Goal: Task Accomplishment & Management: Manage account settings

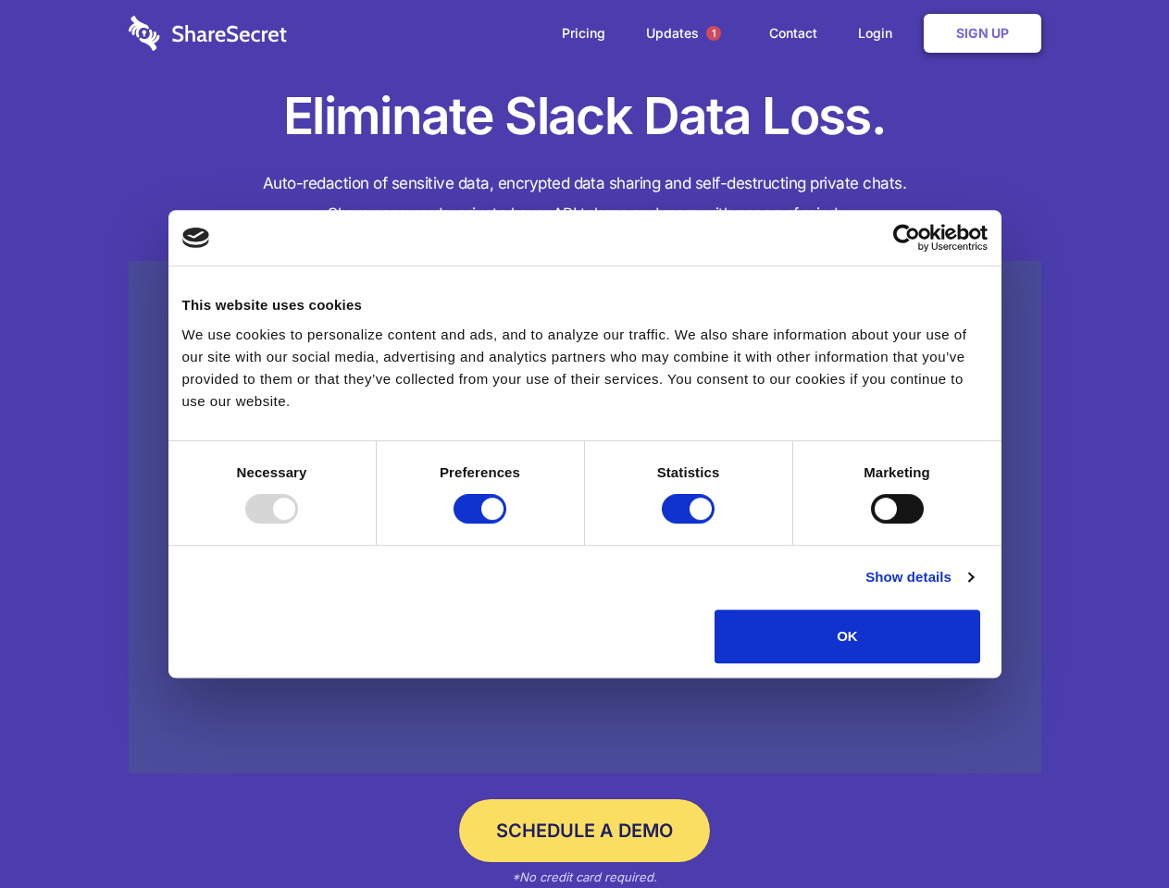
click at [298, 524] on div at bounding box center [271, 509] width 53 height 30
click at [506, 524] on input "Preferences" at bounding box center [479, 509] width 53 height 30
checkbox input "false"
click at [690, 524] on input "Statistics" at bounding box center [688, 509] width 53 height 30
checkbox input "false"
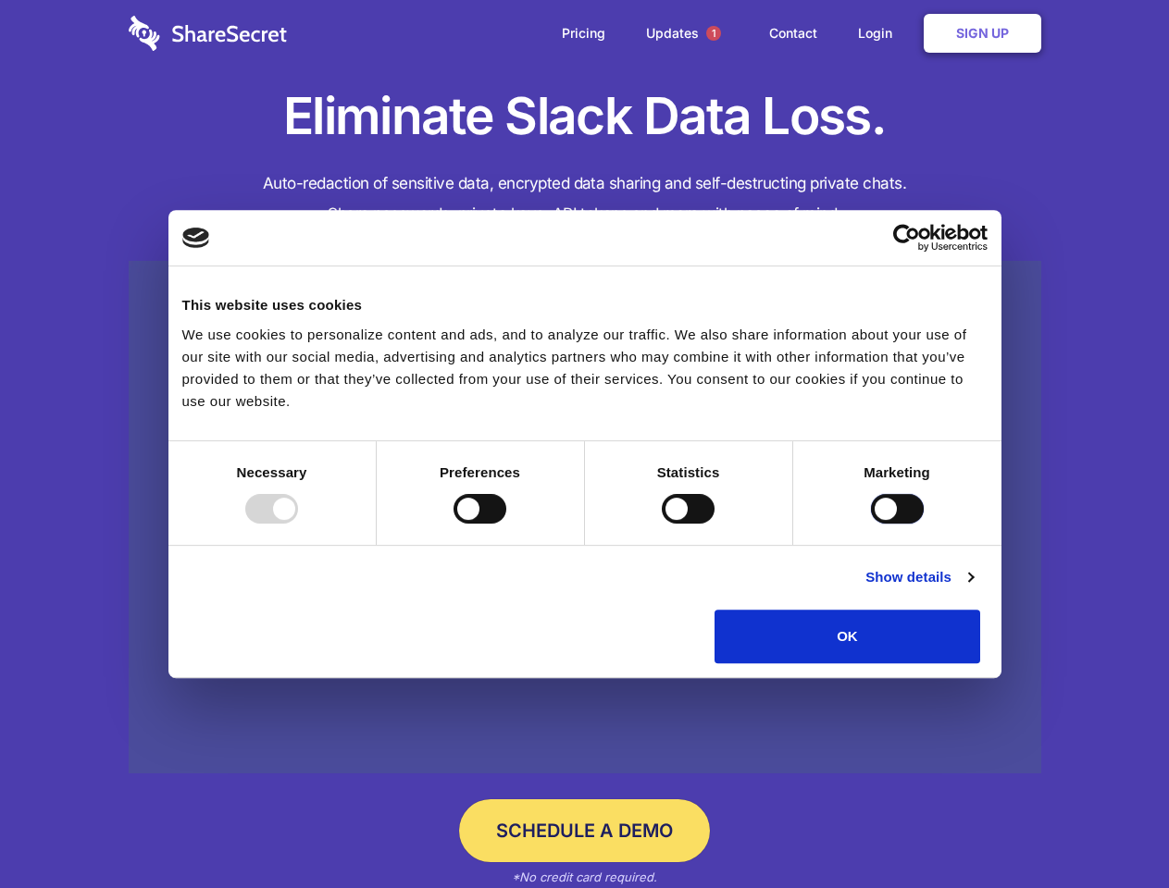
click at [871, 524] on input "Marketing" at bounding box center [897, 509] width 53 height 30
checkbox input "true"
